Goal: Information Seeking & Learning: Learn about a topic

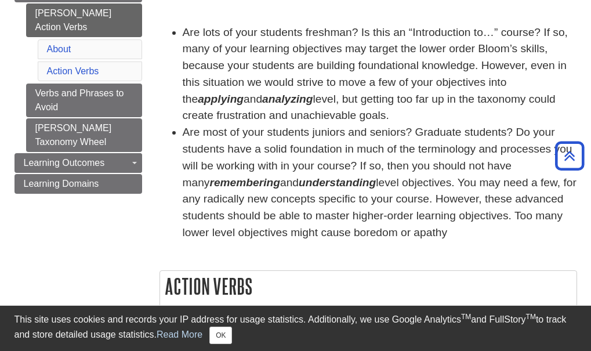
scroll to position [118, 0]
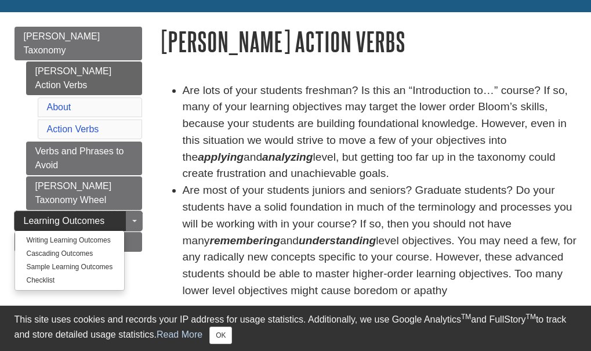
click at [103, 216] on span "Learning Outcomes" at bounding box center [64, 221] width 81 height 10
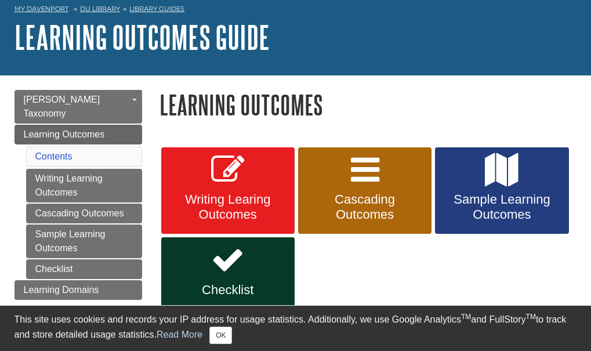
scroll to position [116, 0]
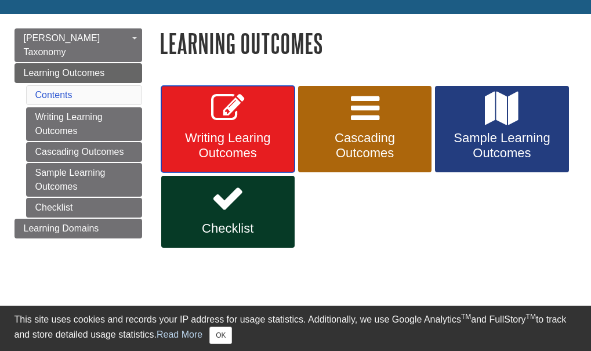
click at [241, 153] on span "Writing Learing Outcomes" at bounding box center [228, 145] width 116 height 30
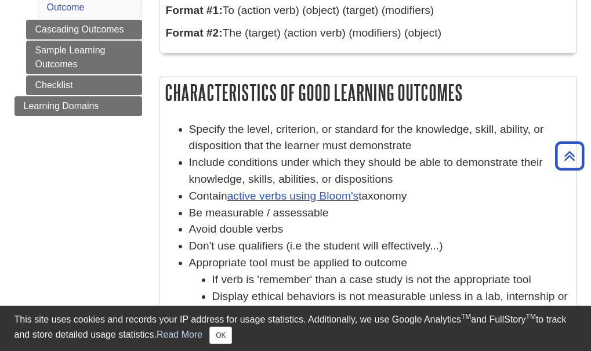
scroll to position [387, 0]
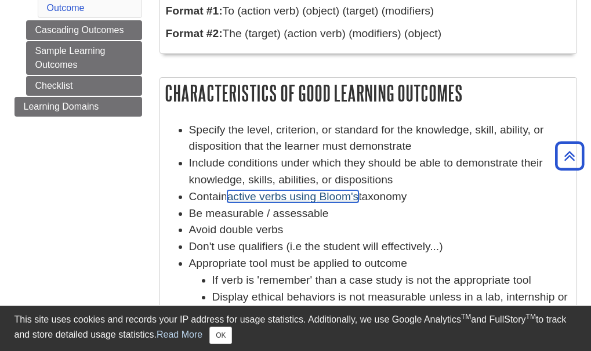
click at [324, 198] on link "active verbs using Bloom's" at bounding box center [293, 196] width 132 height 12
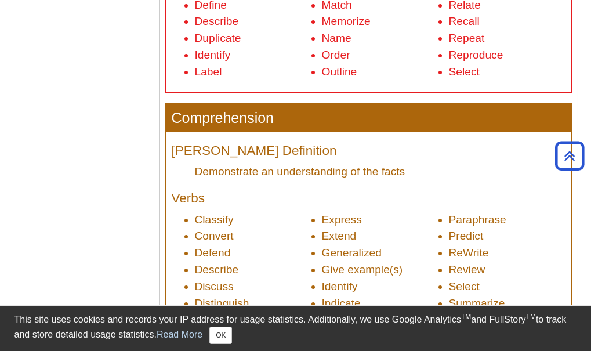
scroll to position [638, 0]
